Goal: Information Seeking & Learning: Check status

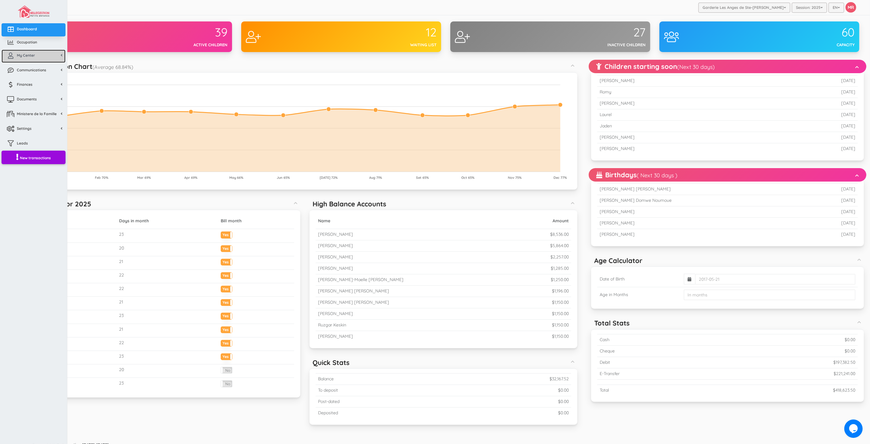
click at [27, 57] on span "My Center" at bounding box center [26, 55] width 18 height 5
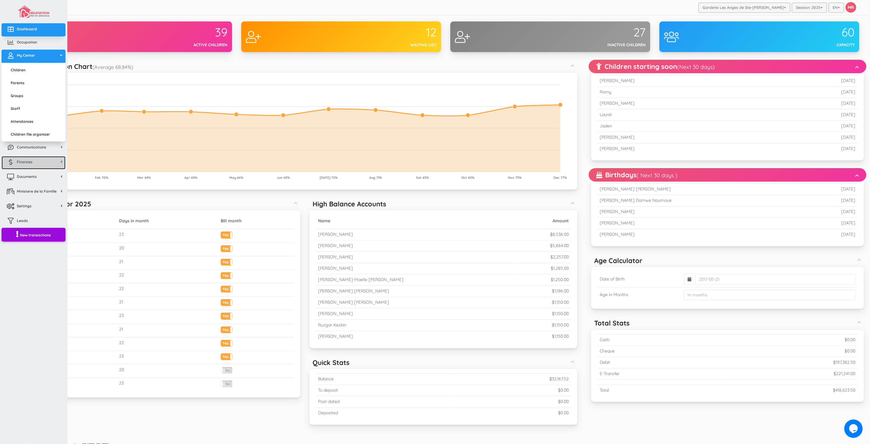
click at [46, 161] on link "Finances" at bounding box center [34, 162] width 64 height 13
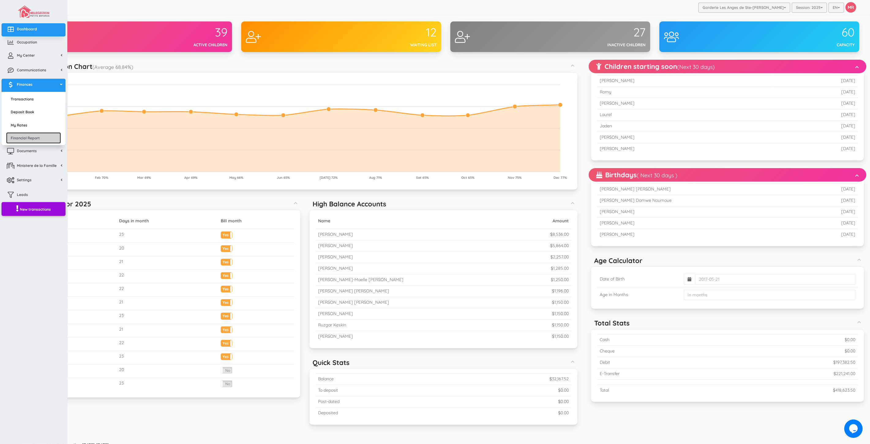
click at [35, 139] on link "Financial Report" at bounding box center [33, 137] width 55 height 11
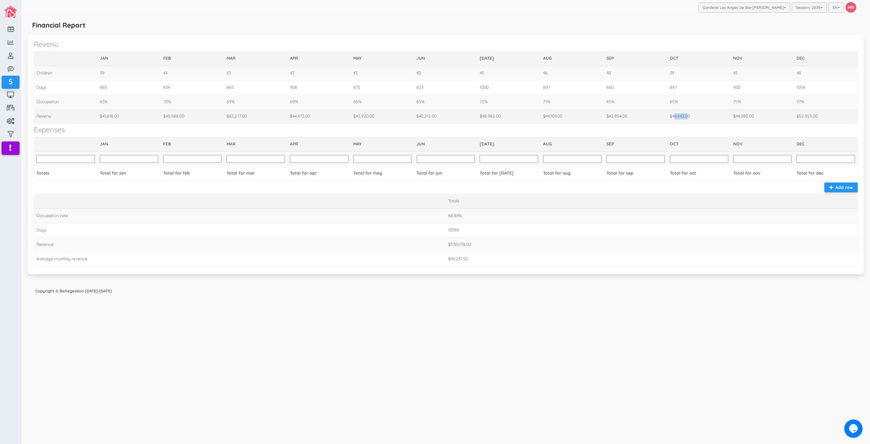
drag, startPoint x: 674, startPoint y: 115, endPoint x: 688, endPoint y: 115, distance: 14.1
click at [688, 115] on td "$44,643.00" at bounding box center [698, 116] width 63 height 14
drag, startPoint x: 737, startPoint y: 116, endPoint x: 748, endPoint y: 117, distance: 11.7
click at [748, 117] on td "$44,980.00" at bounding box center [762, 116] width 63 height 14
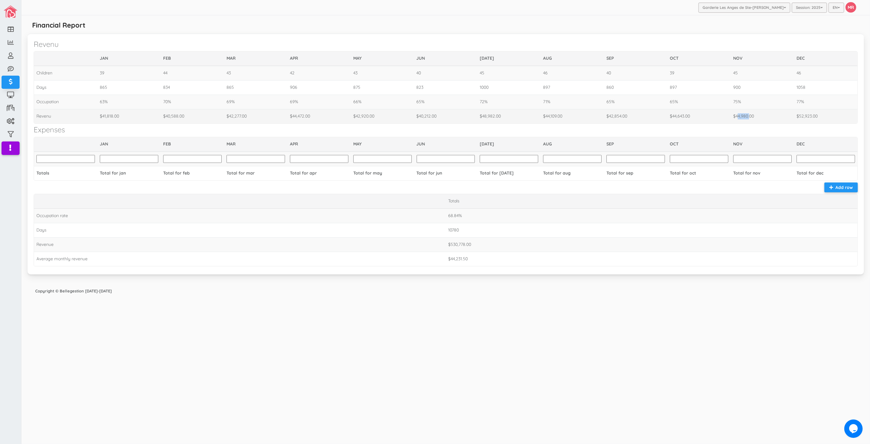
click at [748, 117] on td "$44,980.00" at bounding box center [762, 116] width 63 height 14
click at [677, 358] on div "Garderie Les Anges de Ste-Therese Garderie Les Anges de Ste-Therese Garderie Le…" at bounding box center [445, 222] width 848 height 444
click at [481, 335] on div "Garderie Les Anges de Ste-Therese Garderie Les Anges de Ste-Therese Garderie Le…" at bounding box center [445, 223] width 848 height 446
